Goal: Contribute content

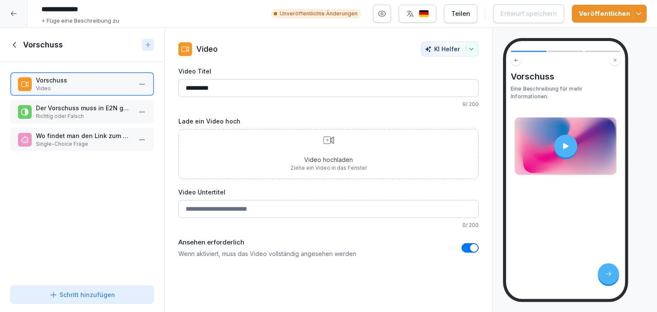
click at [317, 170] on p "Ziehe ein Video in das Fenster" at bounding box center [328, 168] width 77 height 8
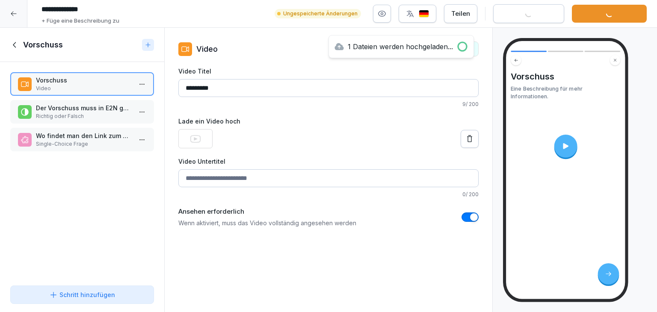
click at [571, 142] on div at bounding box center [565, 146] width 23 height 23
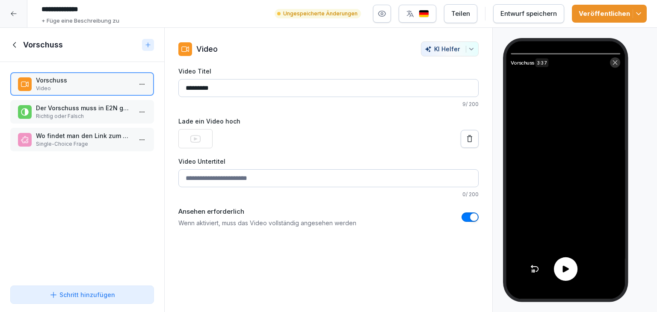
click at [595, 171] on video at bounding box center [565, 170] width 119 height 258
click at [573, 271] on div at bounding box center [566, 269] width 24 height 24
click at [603, 202] on video at bounding box center [565, 170] width 119 height 258
drag, startPoint x: 603, startPoint y: 196, endPoint x: 564, endPoint y: 270, distance: 83.4
click at [564, 270] on div "Vorschuss 3:37" at bounding box center [565, 170] width 119 height 258
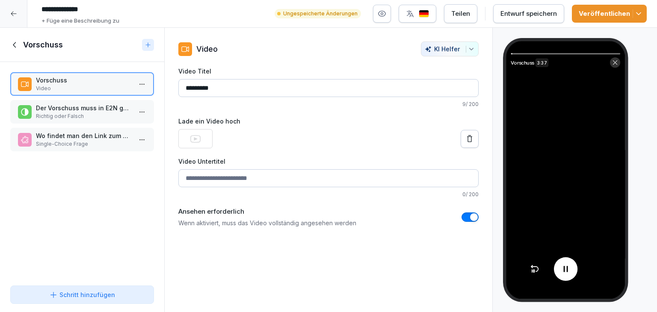
click at [564, 270] on icon at bounding box center [565, 269] width 4 height 6
click at [561, 270] on icon at bounding box center [566, 269] width 10 height 10
click at [600, 53] on div at bounding box center [565, 53] width 109 height 1
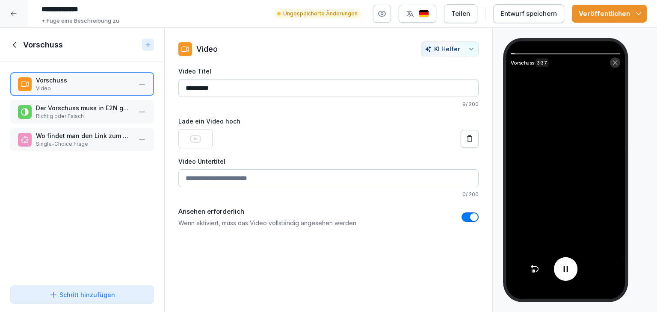
drag, startPoint x: 600, startPoint y: 53, endPoint x: 528, endPoint y: 146, distance: 117.0
click at [528, 146] on div "Vorschuss 3:37" at bounding box center [565, 170] width 119 height 258
click at [537, 17] on div "Entwurf speichern" at bounding box center [528, 13] width 56 height 9
click at [571, 266] on div at bounding box center [566, 269] width 24 height 24
click at [640, 15] on icon "button" at bounding box center [638, 13] width 9 height 9
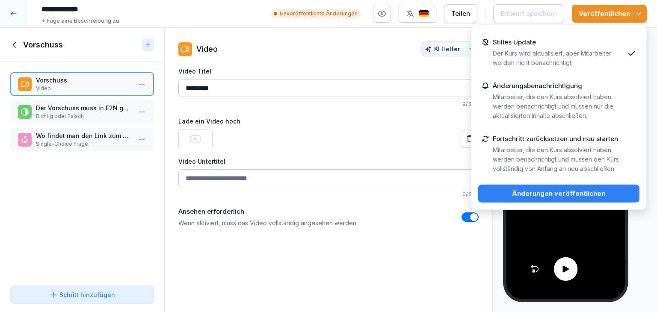
click at [520, 191] on div "Änderungen veröffentlichen" at bounding box center [559, 193] width 148 height 9
